Goal: Transaction & Acquisition: Purchase product/service

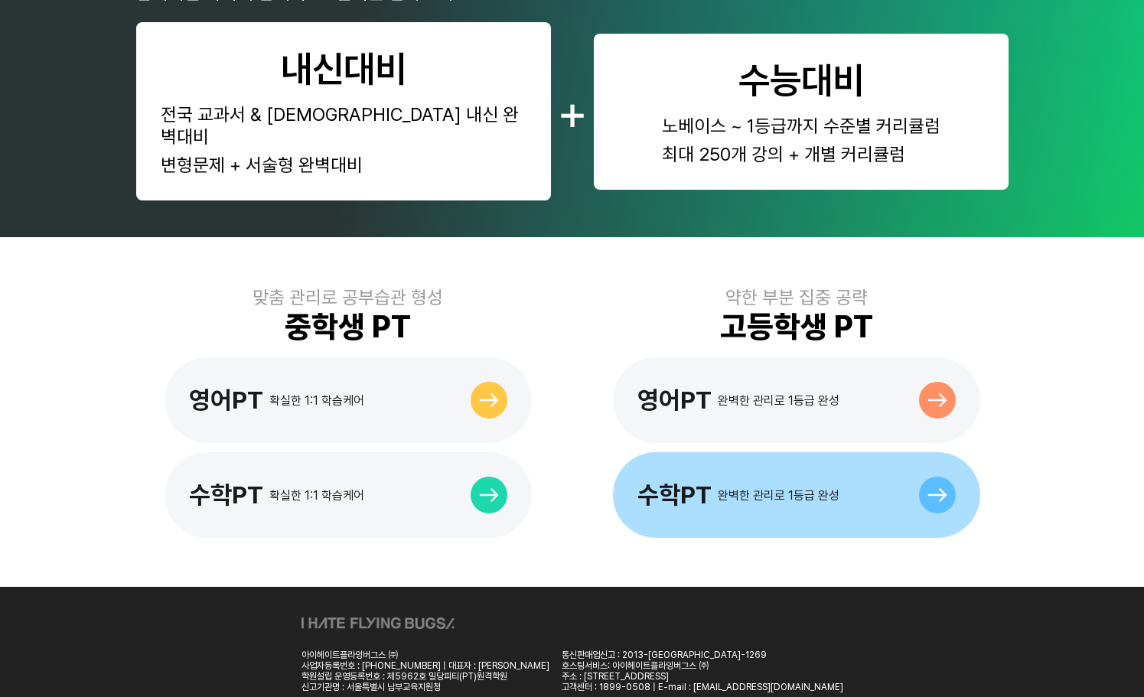
scroll to position [757, 0]
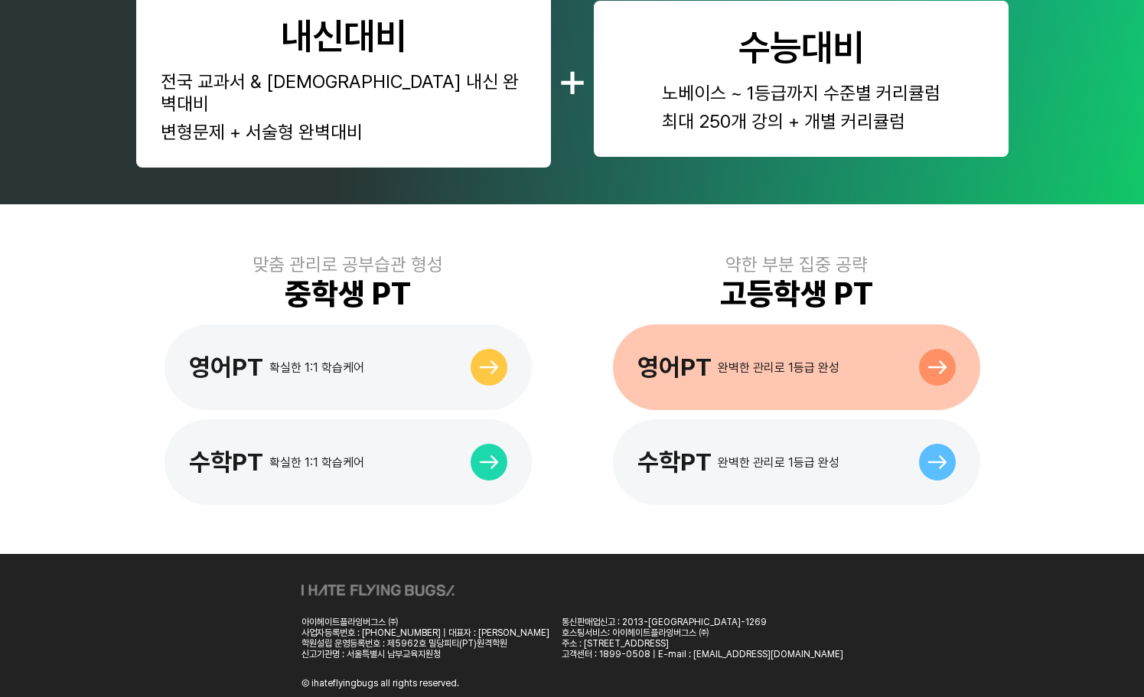
click at [825, 360] on div "완벽한 관리로 1등급 완성" at bounding box center [779, 367] width 122 height 15
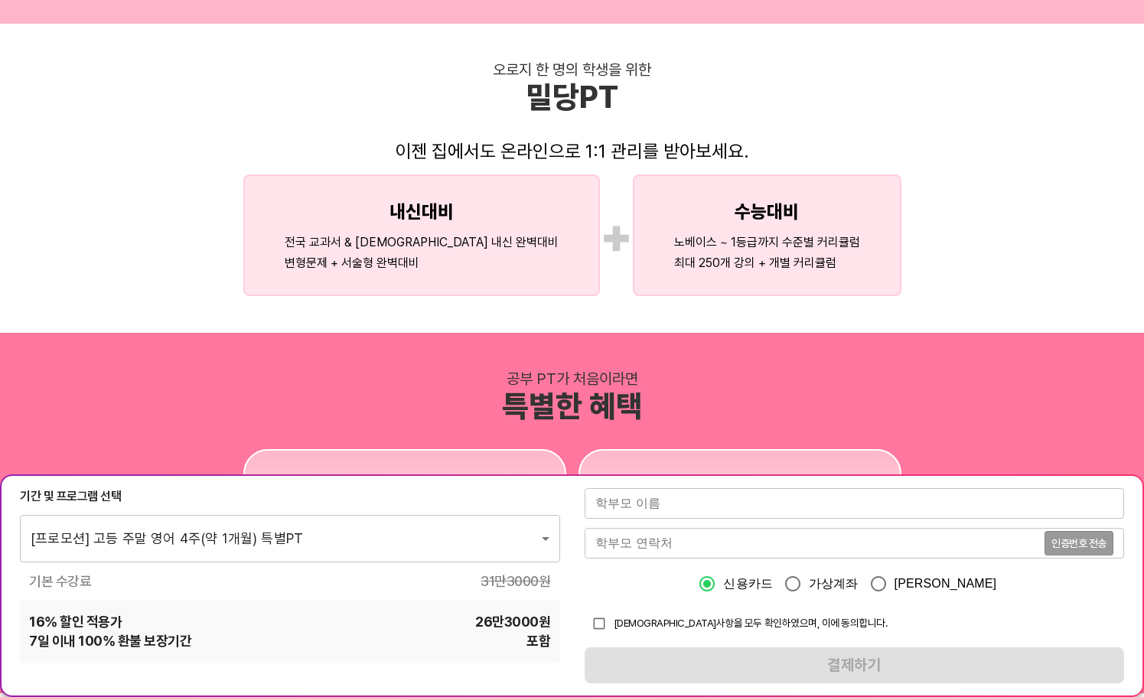
scroll to position [1224, 0]
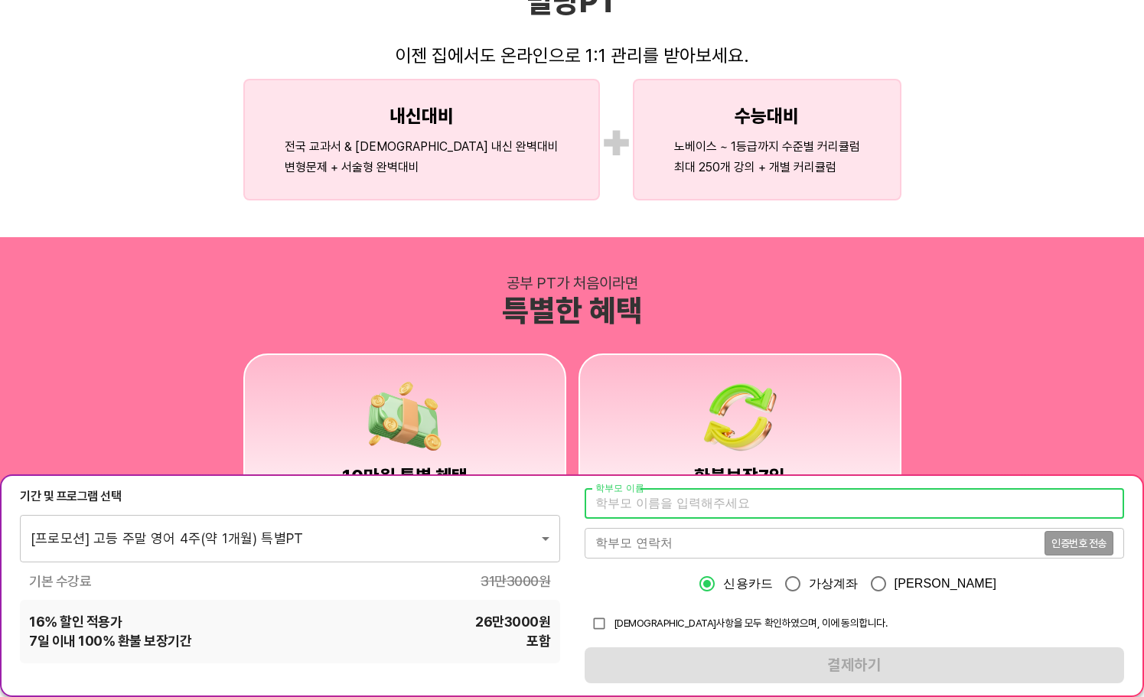
drag, startPoint x: 820, startPoint y: 510, endPoint x: 844, endPoint y: 507, distance: 23.8
click at [820, 510] on input "text" at bounding box center [855, 503] width 540 height 31
type input "[PERSON_NAME]"
type input "01089050325"
click at [599, 622] on input "checkbox" at bounding box center [599, 623] width 29 height 29
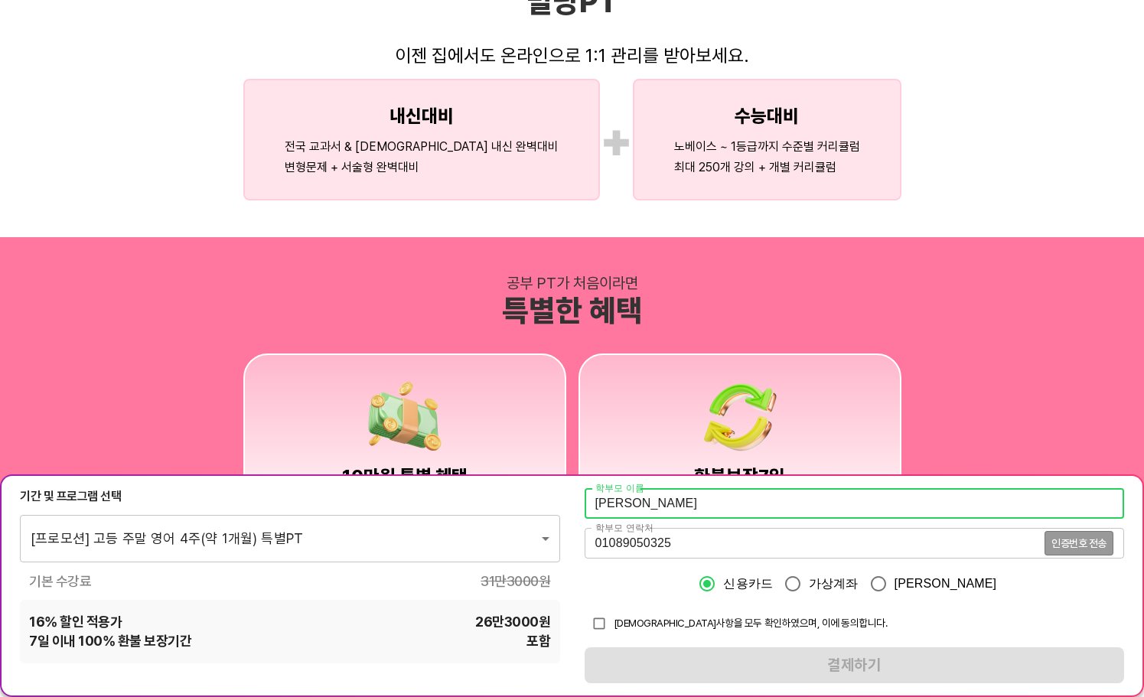
checkbox input "true"
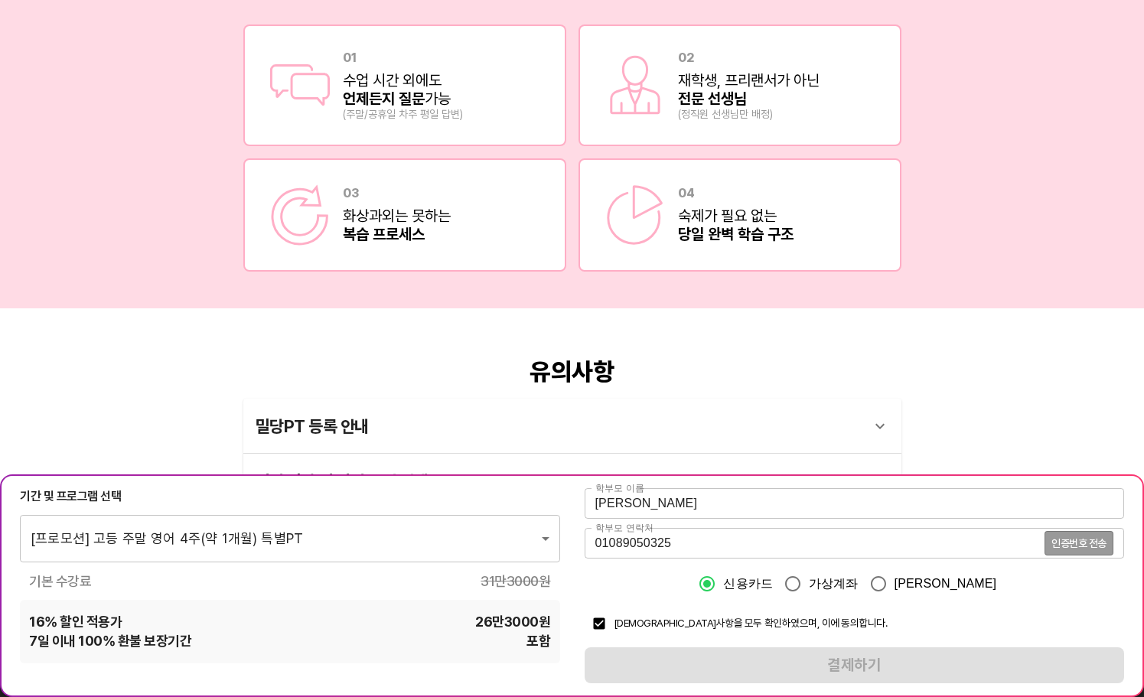
scroll to position [2608, 0]
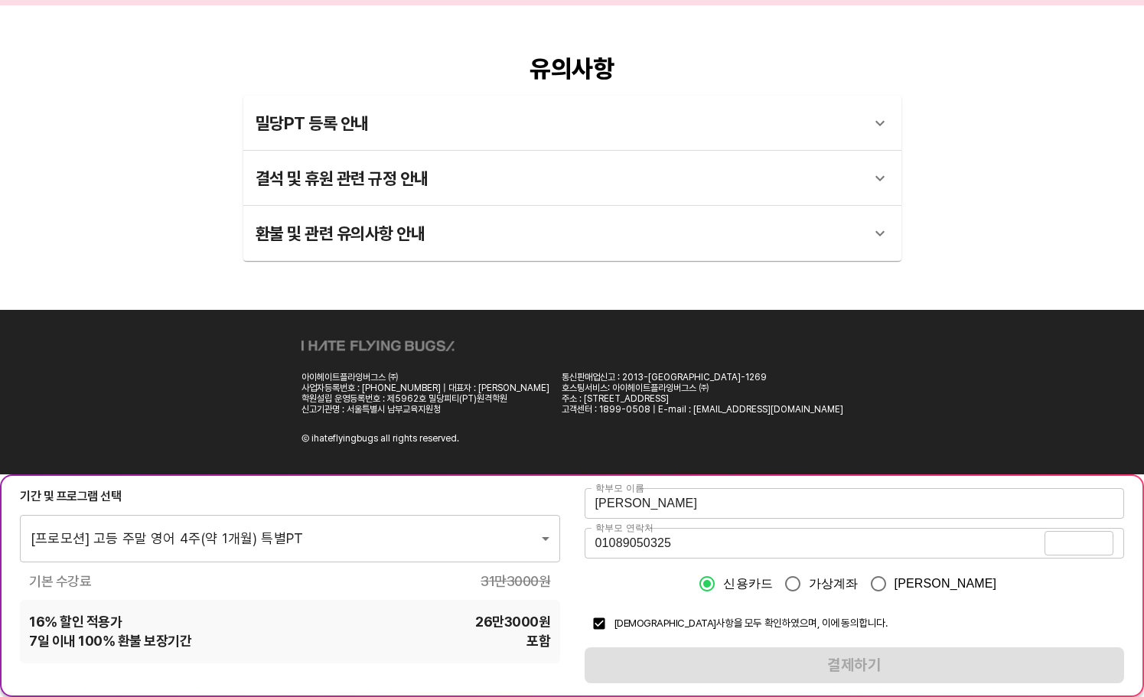
click at [1088, 544] on span "인증번호 전송" at bounding box center [1078, 543] width 55 height 11
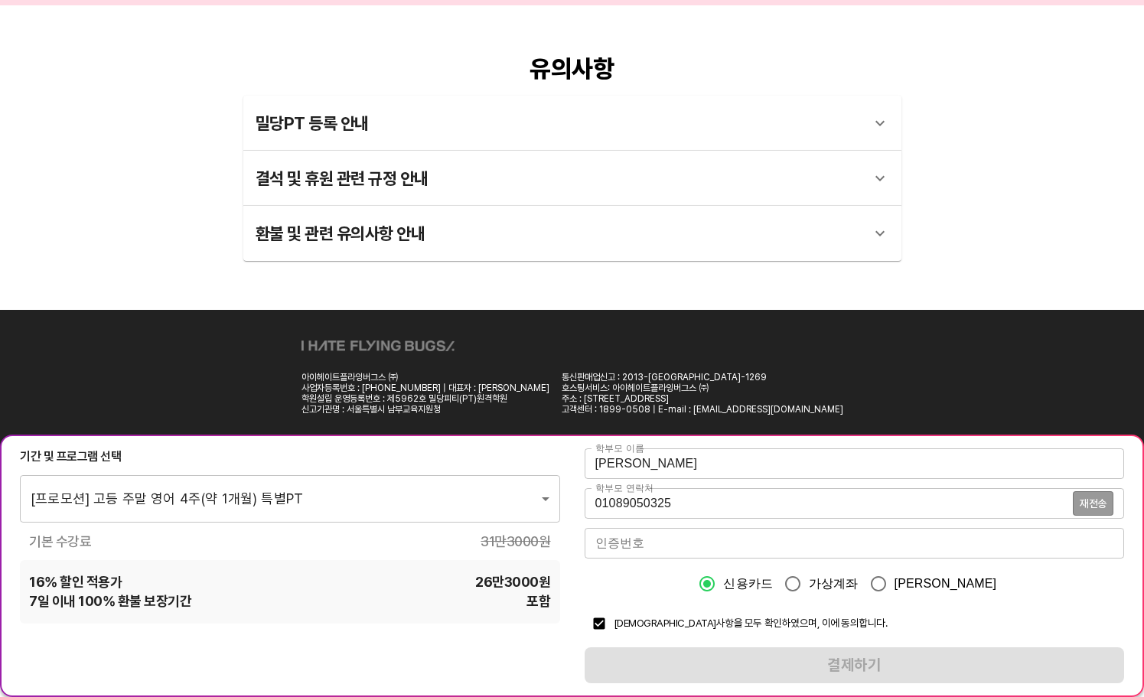
click at [1043, 542] on input "number" at bounding box center [855, 543] width 540 height 31
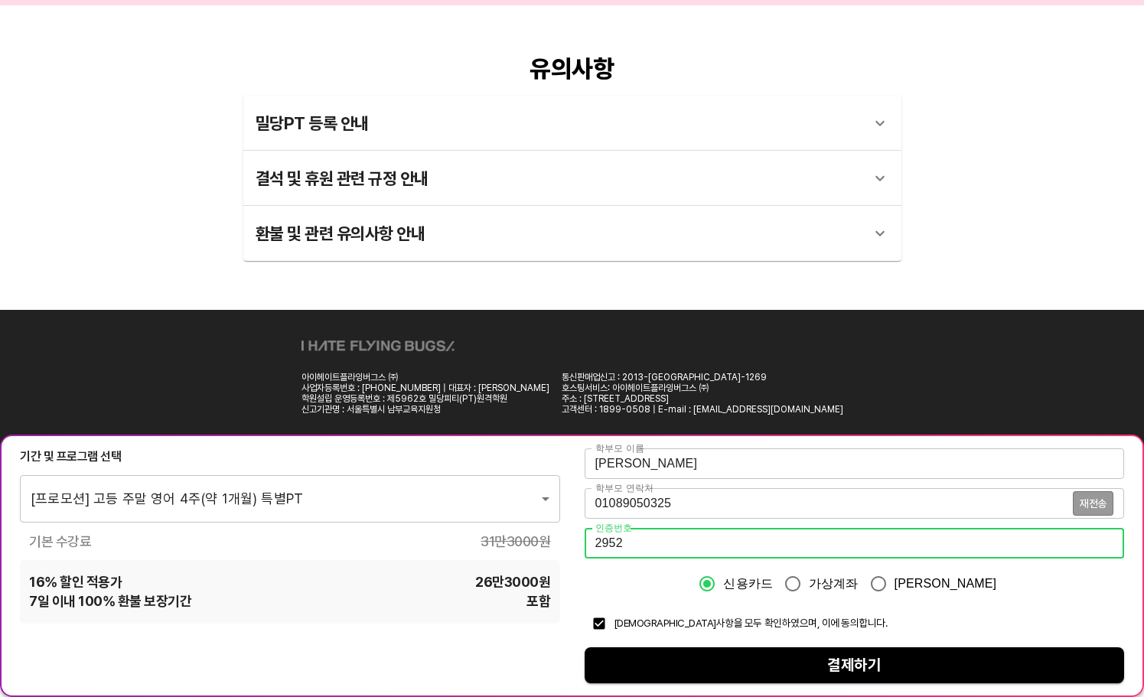
type input "2952"
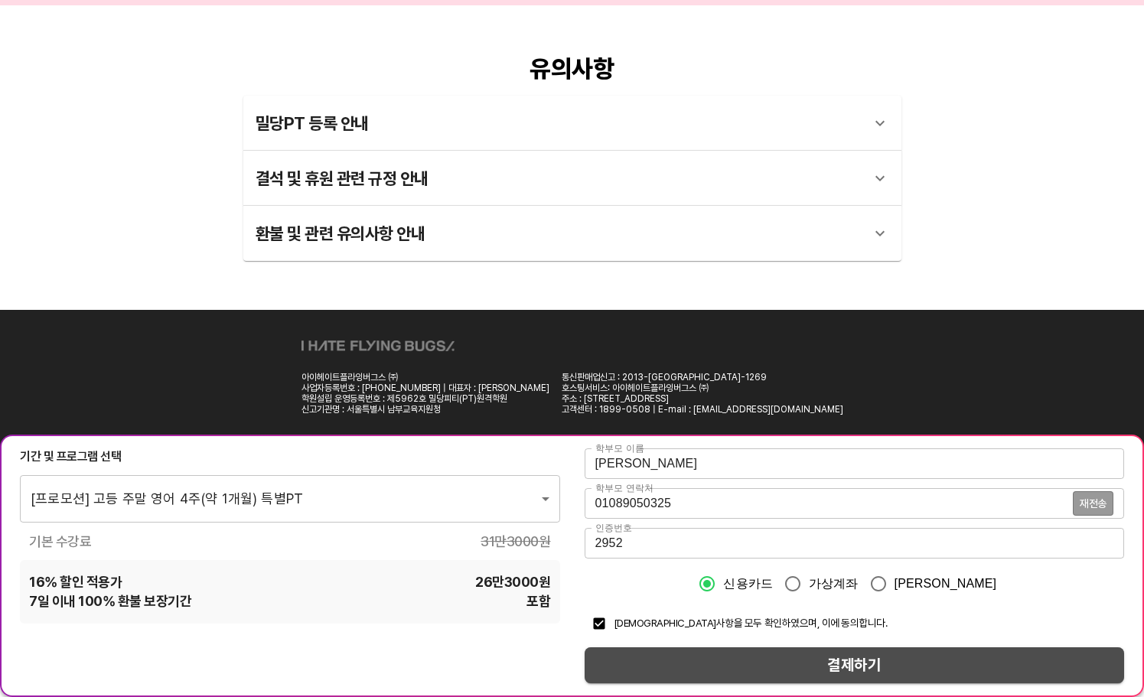
click at [908, 664] on span "결제하기" at bounding box center [855, 665] width 516 height 27
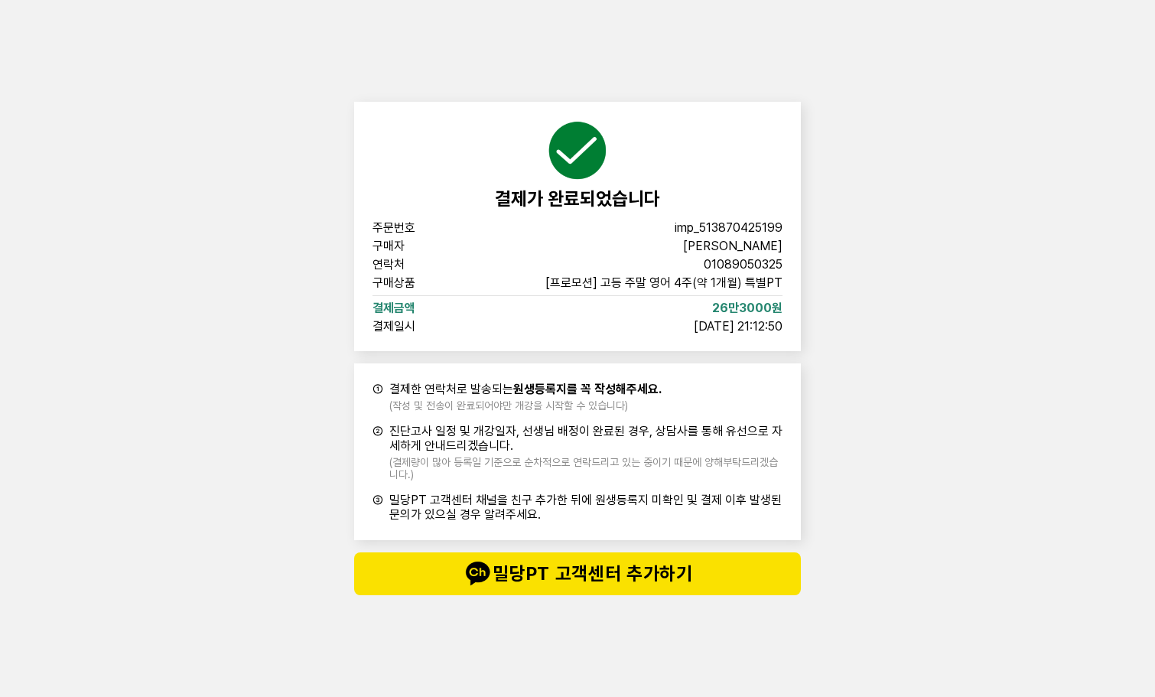
click at [998, 409] on div "결제가 완료되었습니다 주문번호 imp_513870425199 구매자 김신희 연락처 01089050325 구매상품 [프로모션] 고등 주말 영어 …" at bounding box center [577, 348] width 1155 height 697
click at [933, 204] on div "결제가 완료되었습니다 주문번호 imp_513870425199 구매자 김신희 연락처 01089050325 구매상품 [프로모션] 고등 주말 영어 …" at bounding box center [577, 348] width 1155 height 697
click at [624, 573] on span "밀당PT 고객센터 추가하기" at bounding box center [578, 573] width 386 height 31
